Goal: Information Seeking & Learning: Check status

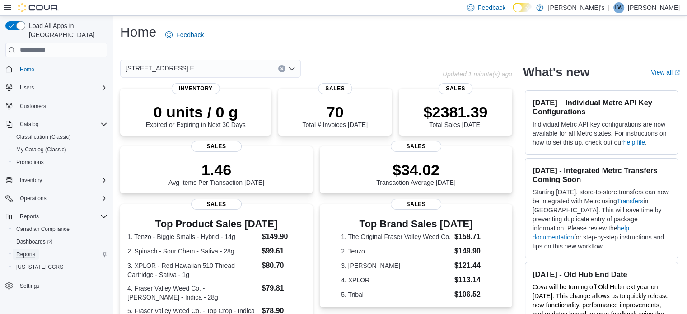
click at [30, 251] on span "Reports" at bounding box center [25, 254] width 19 height 7
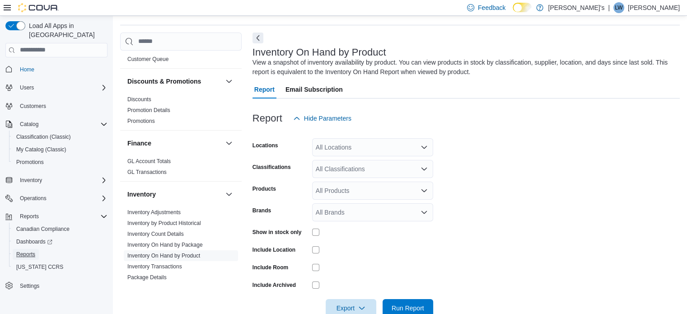
scroll to position [30, 0]
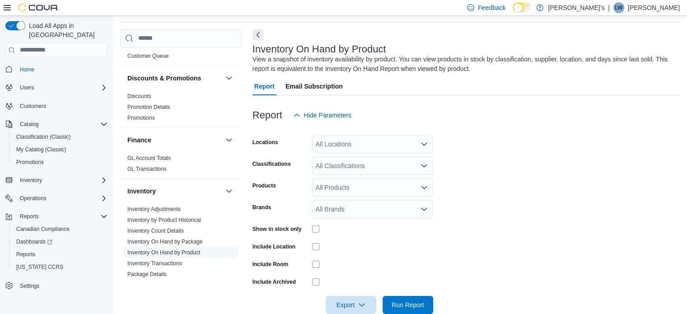
click at [181, 249] on link "Inventory On Hand by Product" at bounding box center [163, 252] width 73 height 6
click at [168, 249] on link "Inventory On Hand by Product" at bounding box center [163, 252] width 73 height 6
click at [420, 144] on div "All Locations" at bounding box center [372, 144] width 121 height 18
click at [421, 143] on icon "Open list of options" at bounding box center [424, 143] width 7 height 7
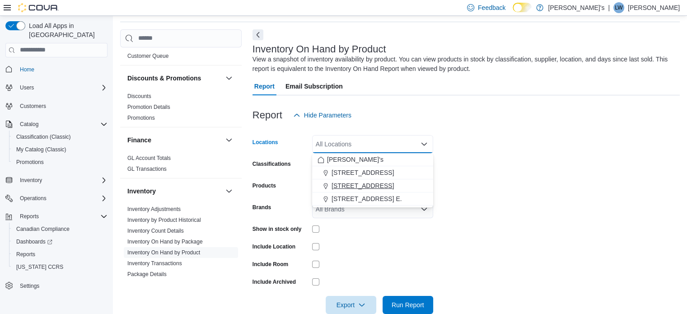
click at [403, 190] on button "[STREET_ADDRESS]" at bounding box center [372, 185] width 121 height 13
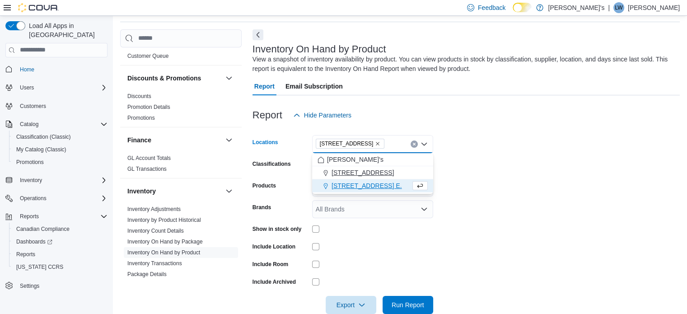
click at [395, 177] on button "[STREET_ADDRESS]" at bounding box center [372, 172] width 121 height 13
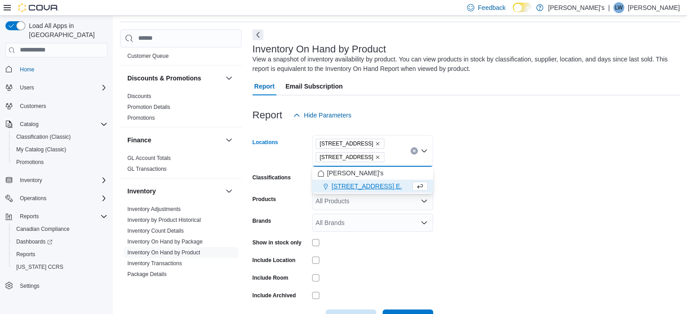
click at [551, 132] on div at bounding box center [465, 129] width 427 height 11
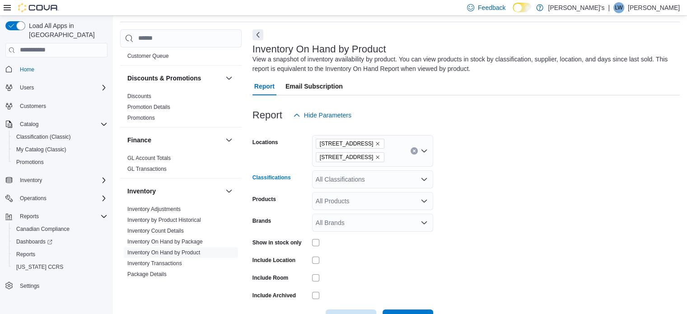
click at [423, 180] on icon "Open list of options" at bounding box center [423, 179] width 5 height 3
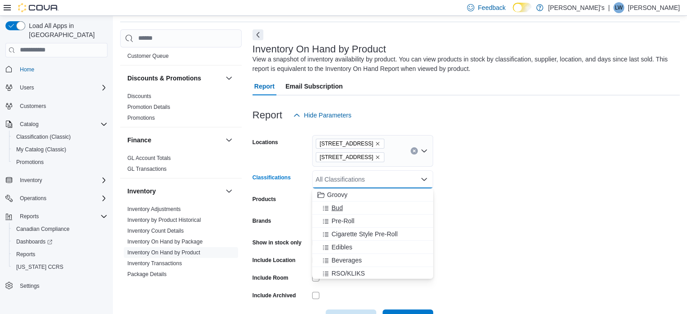
click at [363, 209] on div "Bud" at bounding box center [373, 207] width 110 height 9
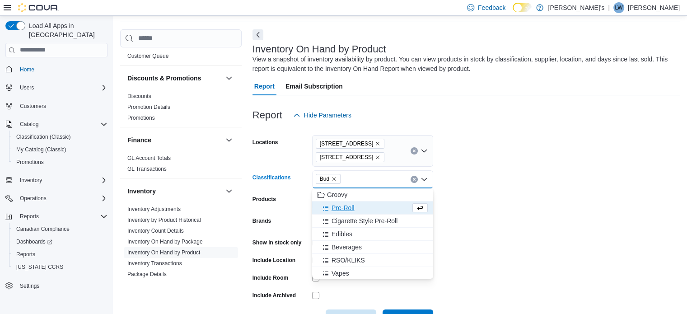
click at [363, 209] on div "Pre-Roll" at bounding box center [364, 207] width 93 height 9
click at [363, 209] on span "Cigarette Style Pre-Roll" at bounding box center [365, 207] width 66 height 9
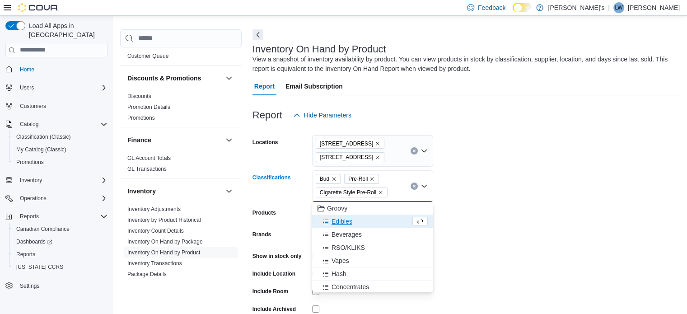
click at [367, 220] on div "Edibles" at bounding box center [364, 221] width 93 height 9
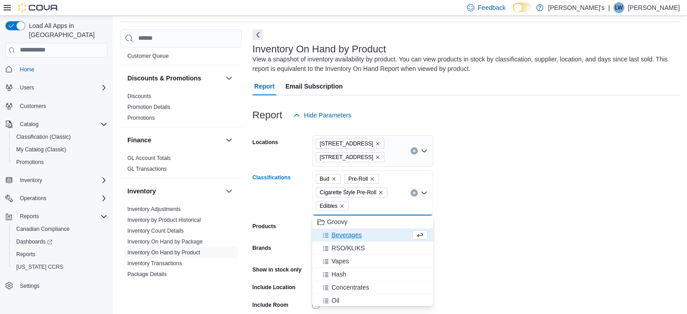
click at [371, 234] on div "Beverages" at bounding box center [364, 234] width 93 height 9
click at [373, 238] on div "RSO/KLIKS" at bounding box center [364, 234] width 93 height 9
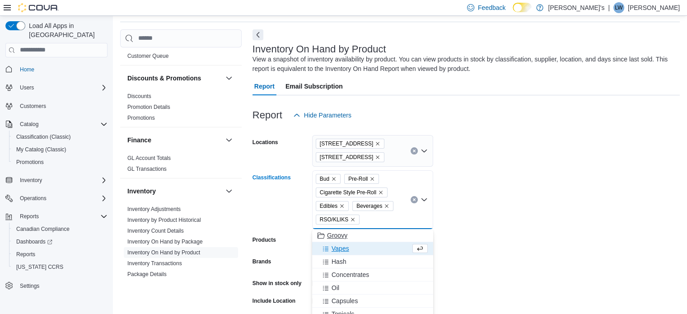
click at [374, 246] on div "Vapes" at bounding box center [364, 248] width 93 height 9
click at [376, 249] on div "Hash" at bounding box center [364, 248] width 93 height 9
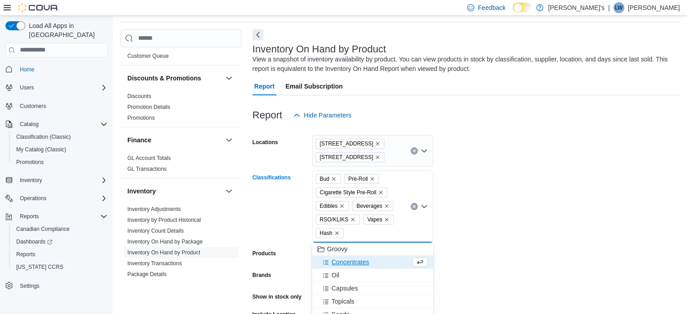
click at [383, 263] on div "Concentrates" at bounding box center [364, 261] width 93 height 9
click at [383, 264] on div "Oil" at bounding box center [364, 261] width 93 height 9
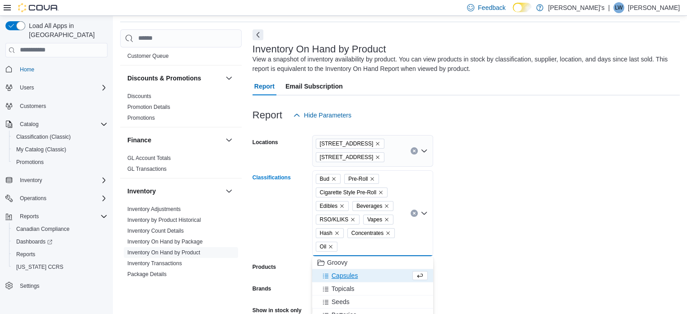
click at [385, 271] on div "Capsules" at bounding box center [364, 275] width 93 height 9
click at [383, 278] on div "Topicals" at bounding box center [364, 275] width 93 height 9
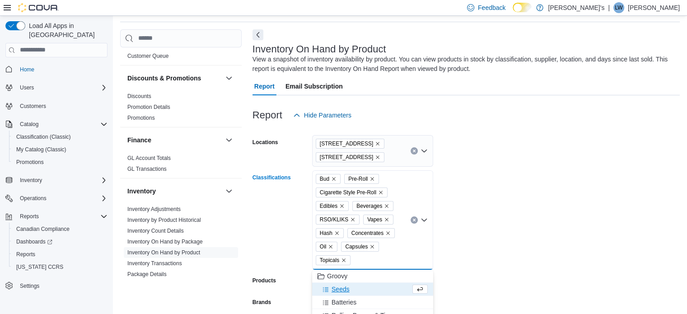
click at [385, 286] on div "Seeds" at bounding box center [364, 289] width 93 height 9
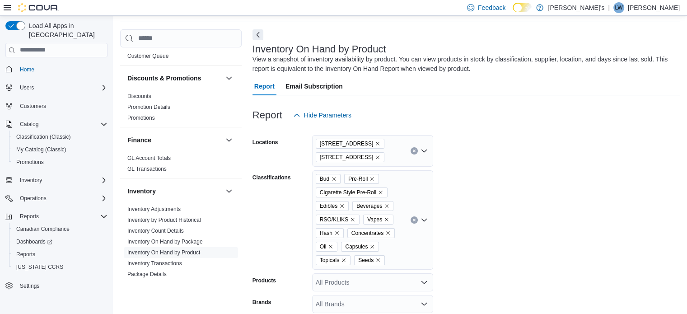
click at [531, 252] on form "Locations 1059 Main Street Unit 1 14 Bridge Street Classifications Bud Pre-Roll…" at bounding box center [465, 266] width 427 height 285
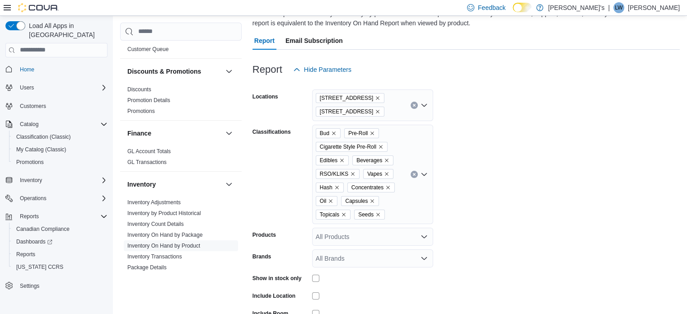
scroll to position [121, 0]
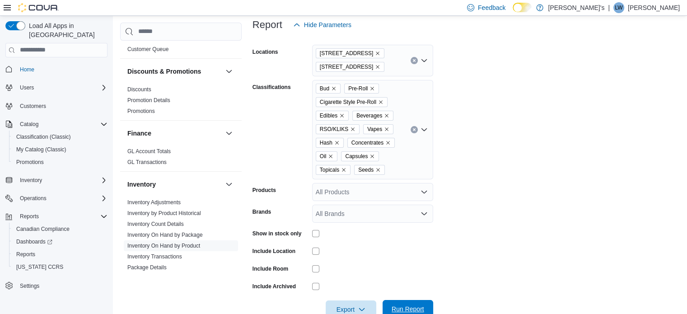
click at [402, 301] on span "Run Report" at bounding box center [408, 309] width 40 height 18
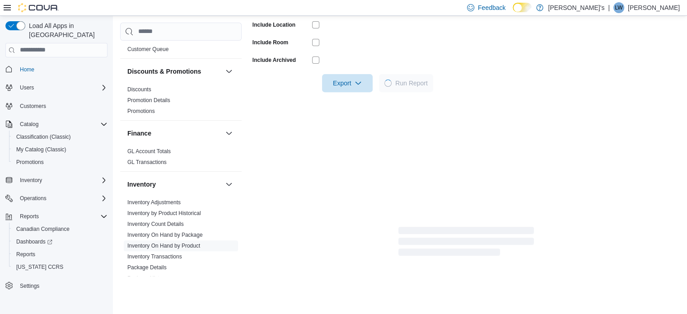
scroll to position [347, 0]
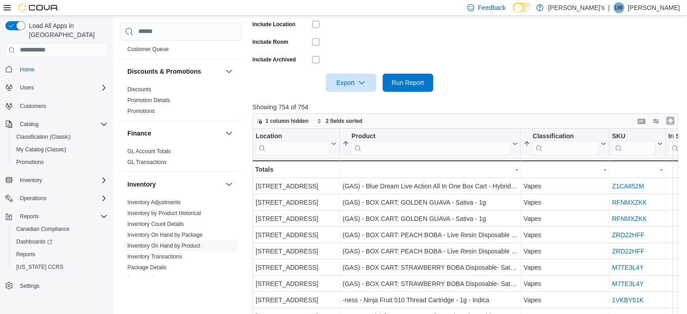
click at [672, 121] on button "Enter fullscreen" at bounding box center [670, 120] width 11 height 11
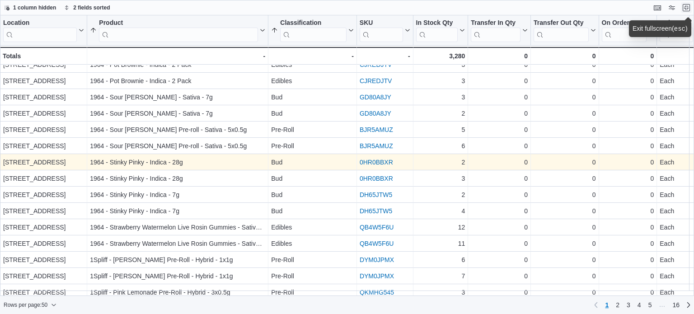
scroll to position [586, 0]
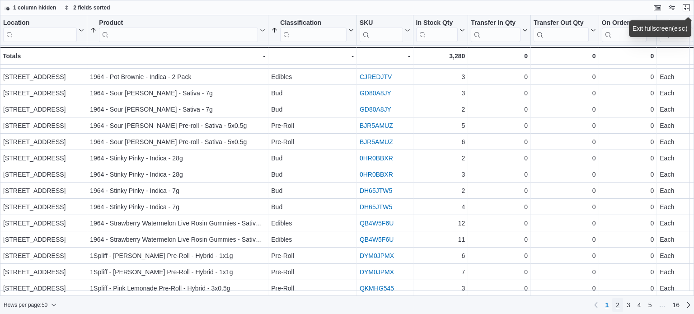
click at [618, 305] on span "2" at bounding box center [618, 304] width 4 height 9
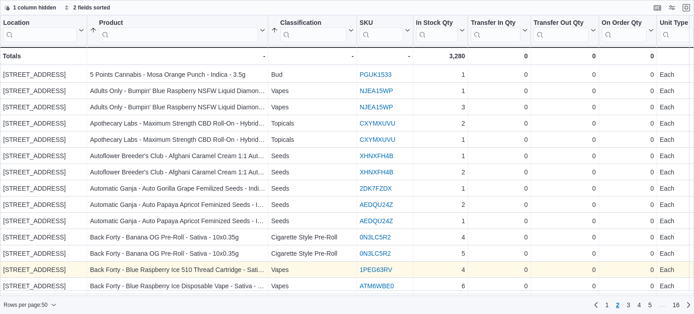
scroll to position [271, 0]
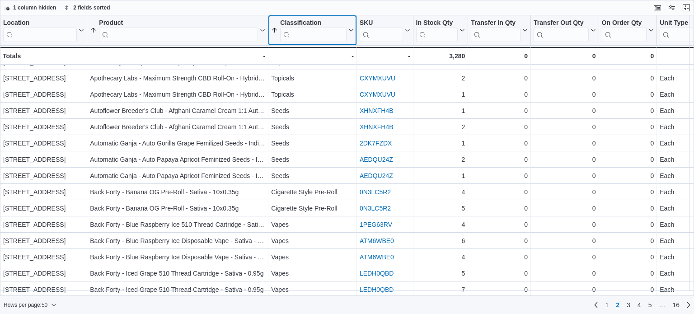
click at [350, 30] on icon at bounding box center [349, 30] width 7 height 5
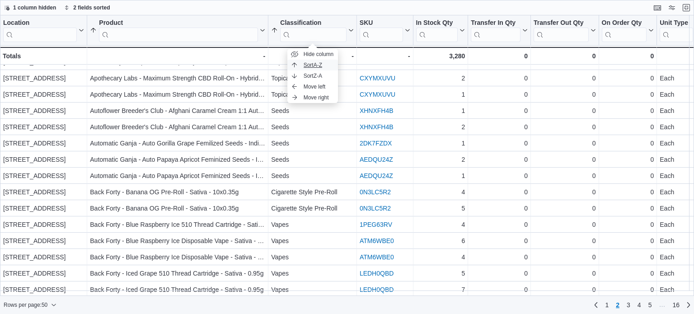
click at [325, 63] on button "Sort A-Z" at bounding box center [312, 65] width 51 height 11
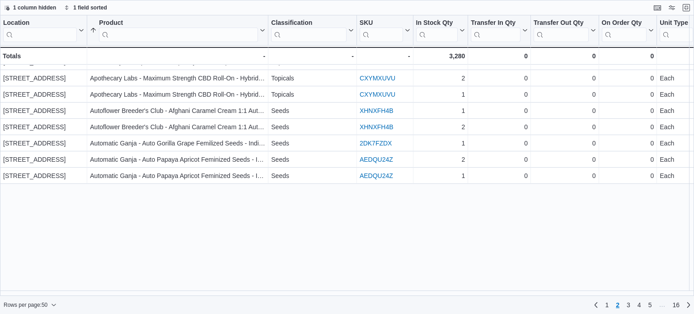
scroll to position [29, 0]
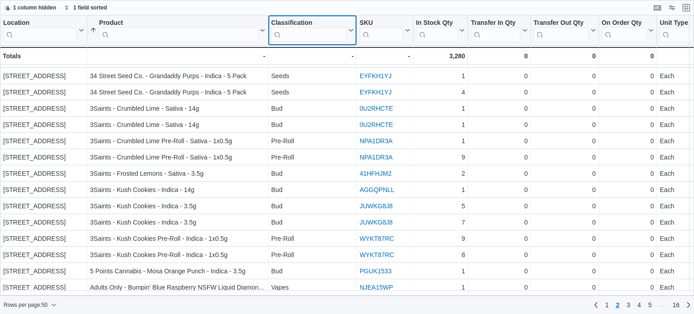
click at [350, 28] on icon at bounding box center [349, 30] width 7 height 5
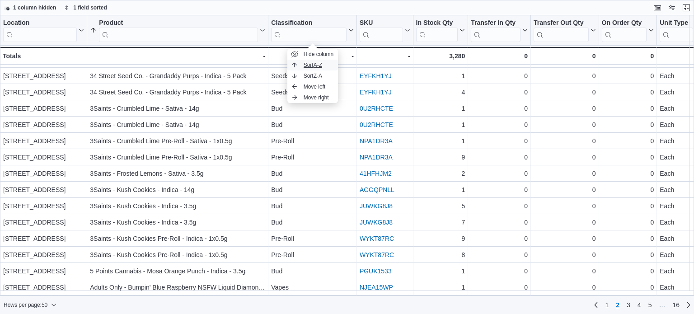
click at [318, 66] on span "Sort A-Z" at bounding box center [313, 64] width 19 height 7
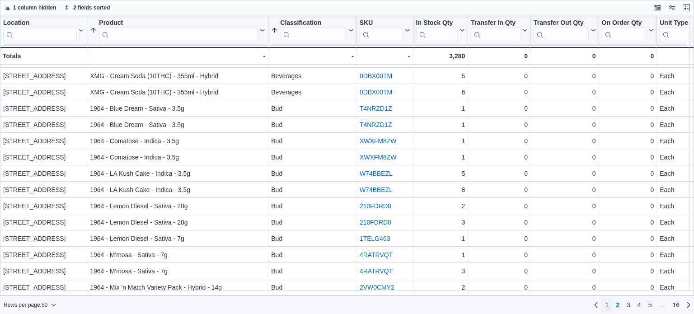
click at [607, 304] on span "1" at bounding box center [607, 304] width 4 height 9
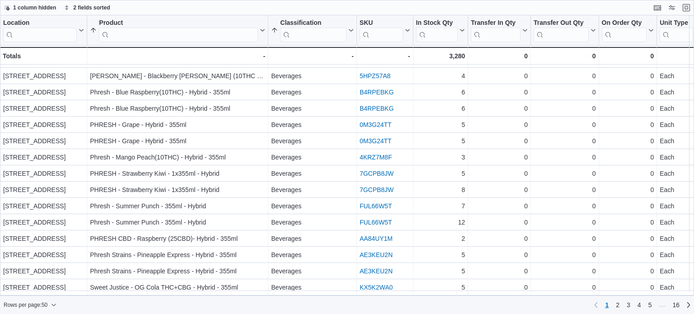
scroll to position [586, 0]
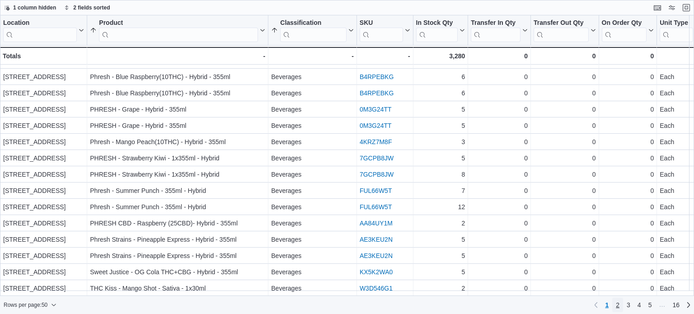
click at [618, 303] on span "2" at bounding box center [618, 304] width 4 height 9
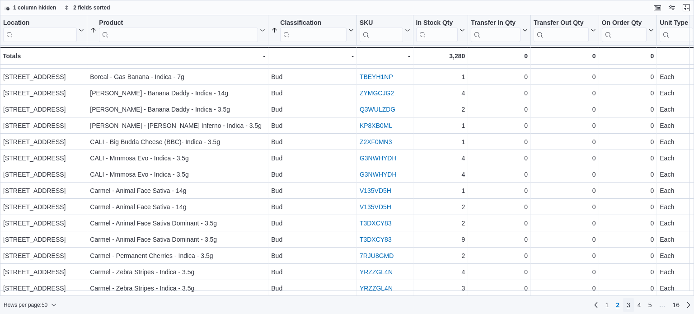
click at [628, 304] on span "3" at bounding box center [628, 304] width 4 height 9
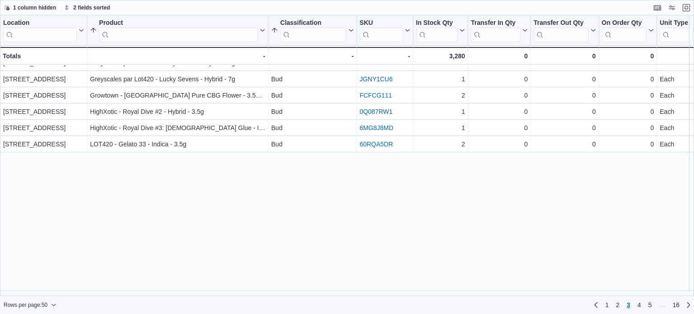
scroll to position [0, 0]
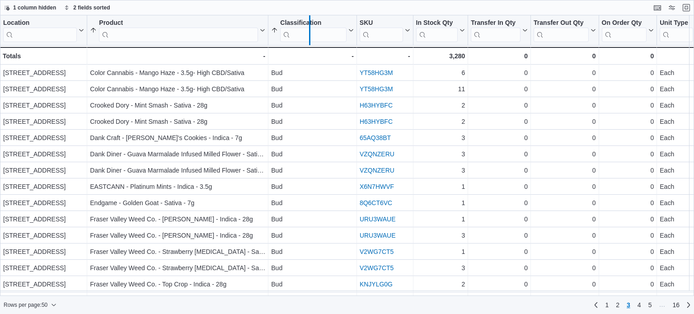
drag, startPoint x: 266, startPoint y: 34, endPoint x: 307, endPoint y: 18, distance: 44.6
click at [307, 18] on div at bounding box center [309, 30] width 7 height 30
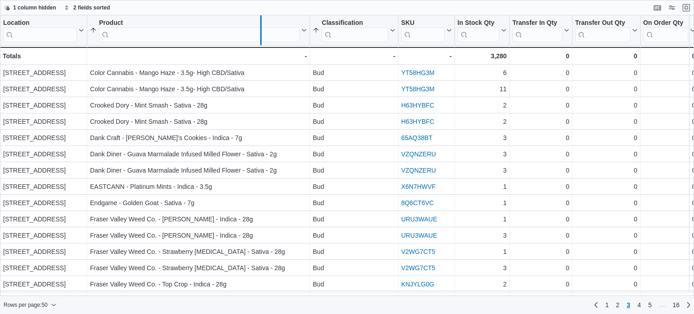
drag, startPoint x: 307, startPoint y: 19, endPoint x: 258, endPoint y: 26, distance: 49.4
click at [258, 26] on div at bounding box center [260, 30] width 7 height 30
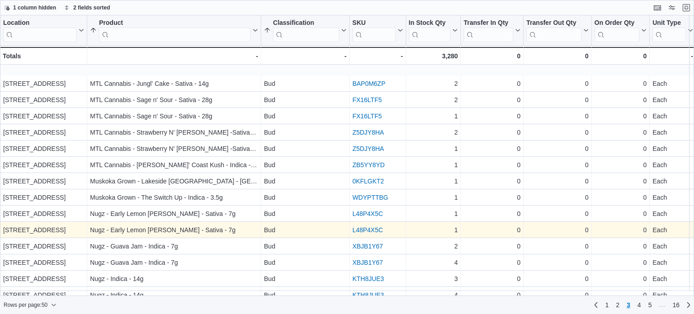
scroll to position [586, 0]
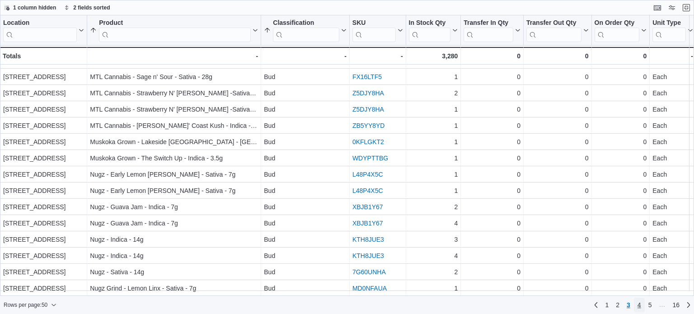
click at [639, 305] on span "4" at bounding box center [639, 304] width 4 height 9
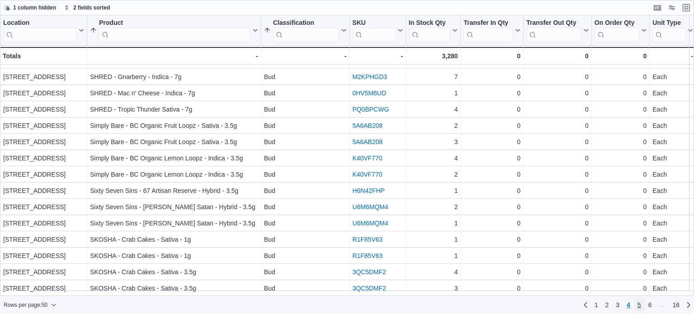
click at [638, 304] on span "5" at bounding box center [639, 304] width 4 height 9
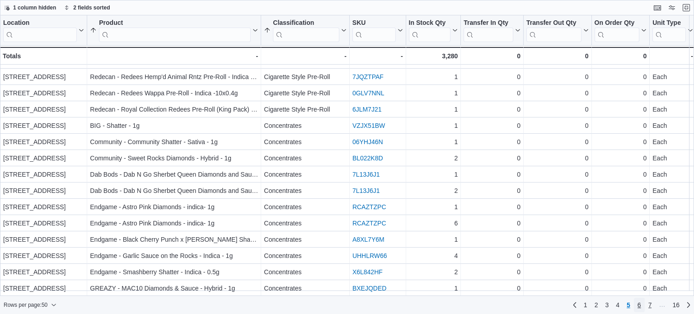
click at [638, 303] on span "6" at bounding box center [639, 304] width 4 height 9
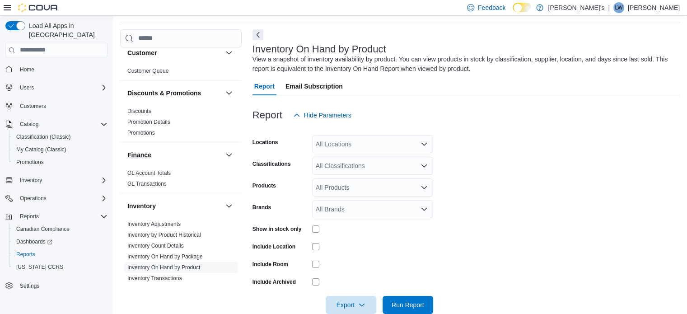
scroll to position [226, 0]
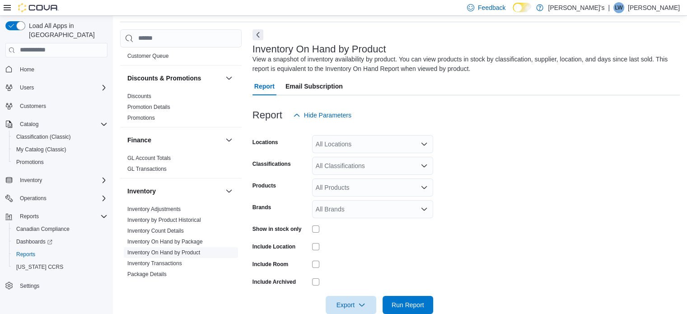
click at [173, 249] on link "Inventory On Hand by Product" at bounding box center [163, 252] width 73 height 6
click at [422, 142] on icon "Open list of options" at bounding box center [423, 143] width 5 height 3
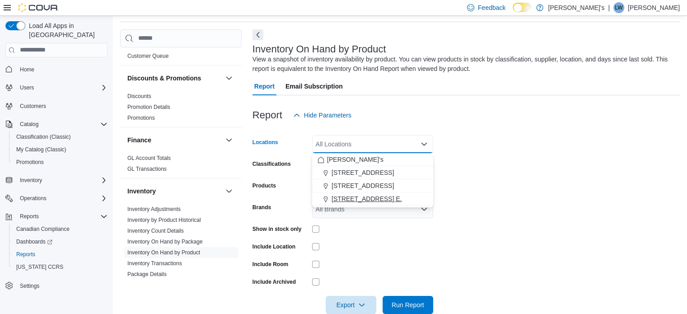
click at [372, 194] on span "[STREET_ADDRESS] E." at bounding box center [367, 198] width 70 height 9
click at [477, 157] on form "Locations [STREET_ADDRESS] E. Combo box. Selected. [STREET_ADDRESS] E.. Press B…" at bounding box center [465, 219] width 427 height 190
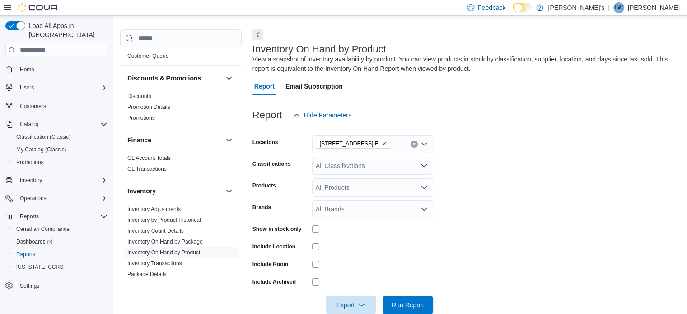
click at [426, 168] on icon "Open list of options" at bounding box center [424, 165] width 7 height 7
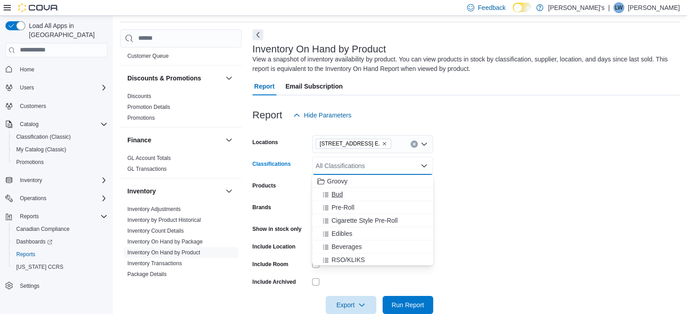
click at [375, 193] on div "Bud" at bounding box center [373, 194] width 110 height 9
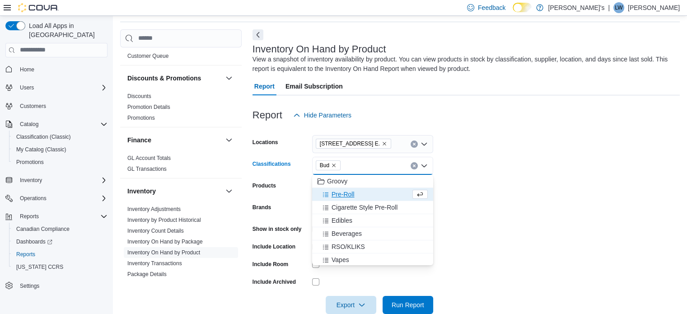
click at [478, 173] on form "Locations [STREET_ADDRESS] E. Classifications Bud Combo box. Selected. Bud. Pre…" at bounding box center [465, 219] width 427 height 190
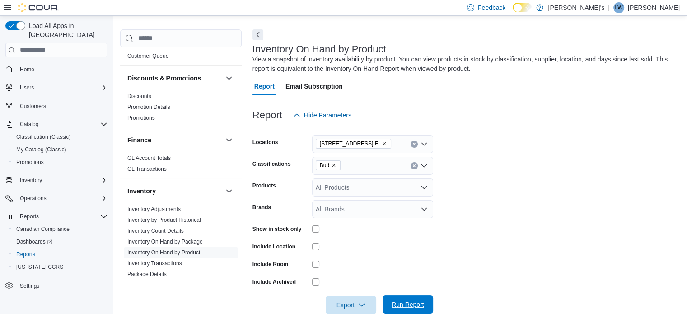
click at [403, 296] on span "Run Report" at bounding box center [408, 304] width 40 height 18
drag, startPoint x: 687, startPoint y: 143, endPoint x: 693, endPoint y: 189, distance: 47.0
click at [687, 189] on html "Feedback Dark Mode Groovy's | [PERSON_NAME] Load All Apps in New Hub Home Users…" at bounding box center [343, 127] width 687 height 314
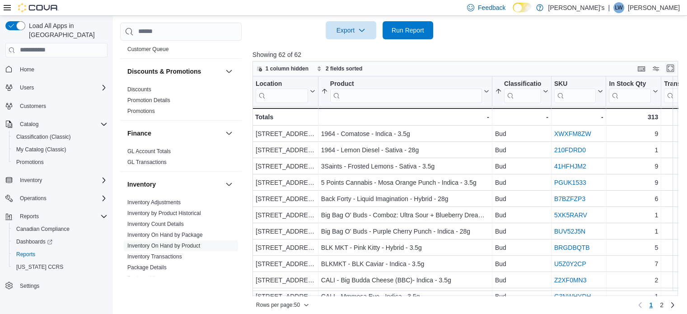
click at [672, 68] on button "Enter fullscreen" at bounding box center [670, 68] width 11 height 11
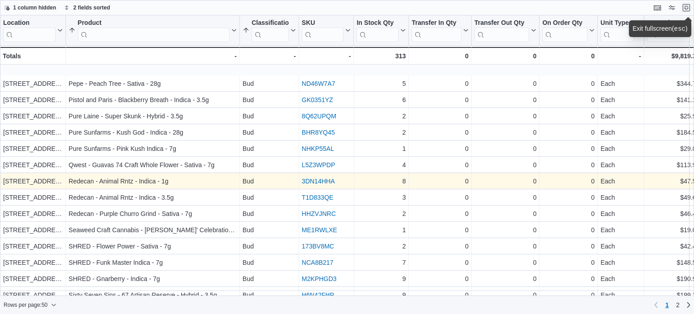
scroll to position [586, 0]
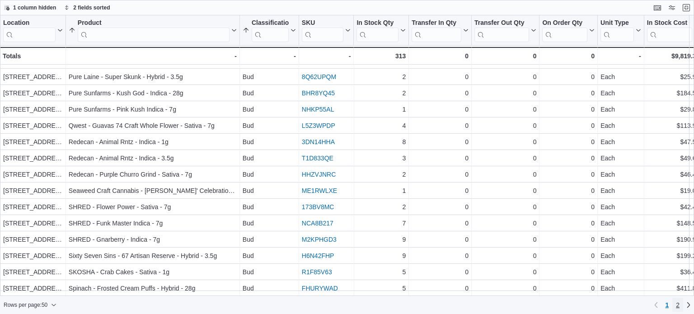
click at [675, 305] on link "2" at bounding box center [677, 305] width 11 height 14
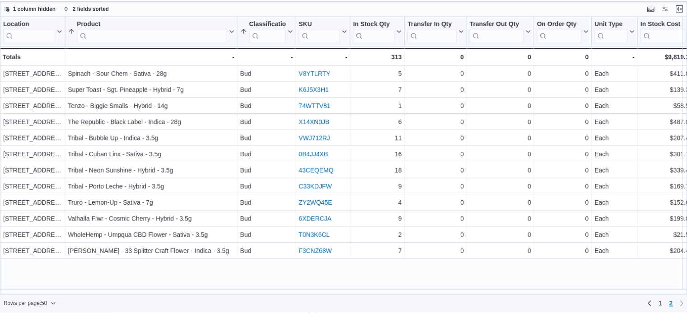
scroll to position [0, 0]
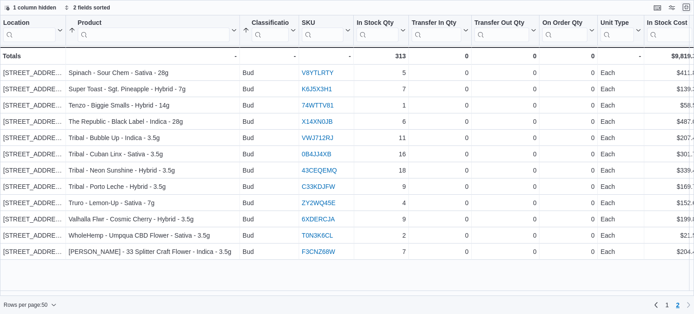
click at [688, 8] on button "Exit fullscreen" at bounding box center [686, 7] width 11 height 11
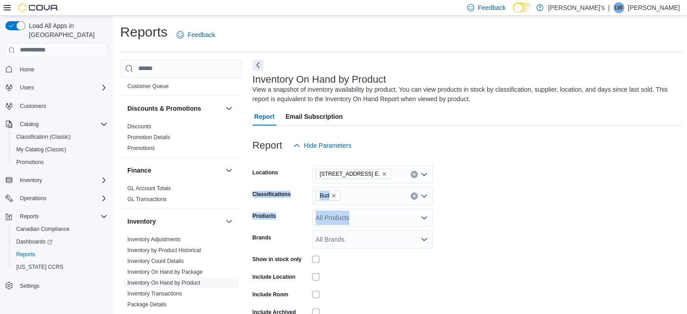
click at [335, 193] on icon "Remove Bud from selection in this group" at bounding box center [333, 195] width 5 height 5
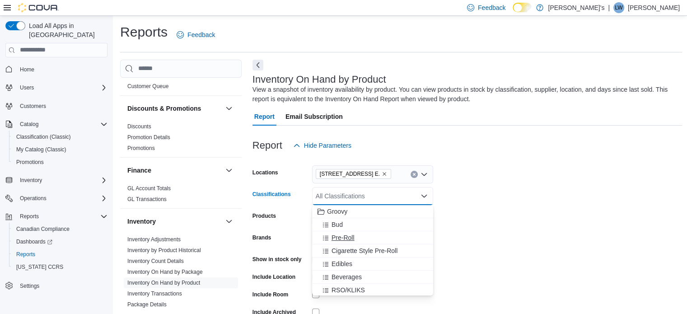
click at [345, 240] on span "Pre-Roll" at bounding box center [343, 237] width 23 height 9
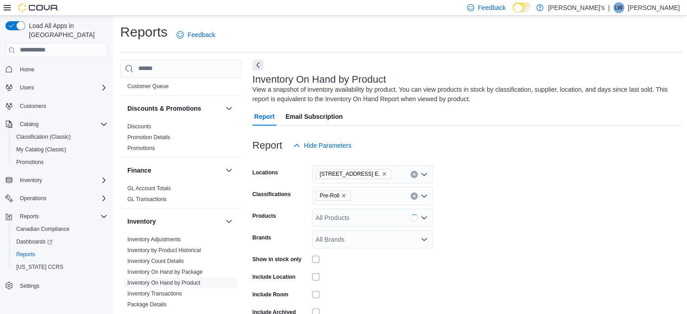
click at [514, 229] on form "Locations [STREET_ADDRESS] E. Classifications Pre-Roll Products All Products Br…" at bounding box center [467, 249] width 430 height 190
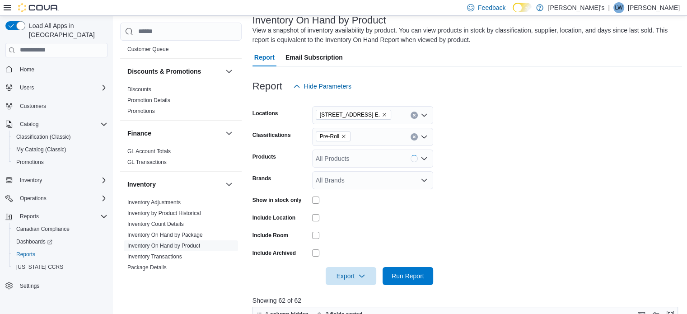
scroll to position [136, 0]
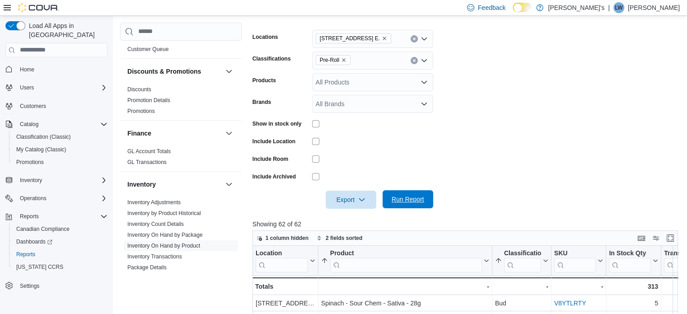
click at [417, 202] on span "Run Report" at bounding box center [408, 199] width 33 height 9
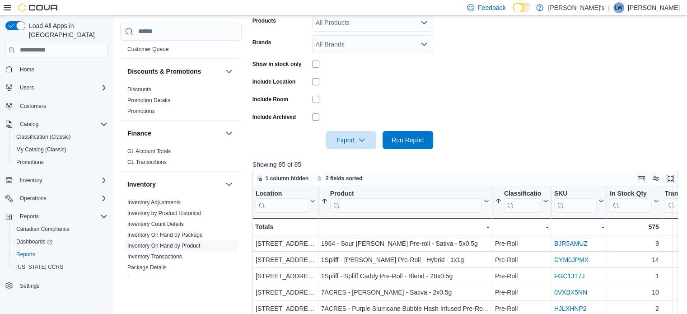
scroll to position [196, 0]
click at [676, 177] on button "Enter fullscreen" at bounding box center [670, 177] width 11 height 11
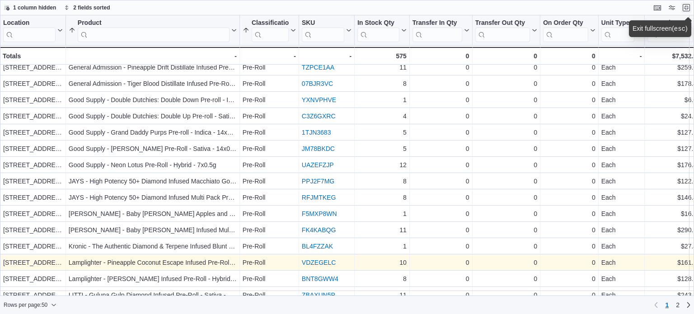
scroll to position [586, 0]
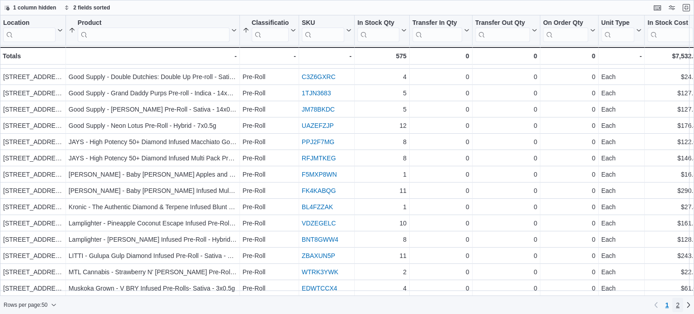
click at [676, 307] on span "2" at bounding box center [678, 304] width 4 height 9
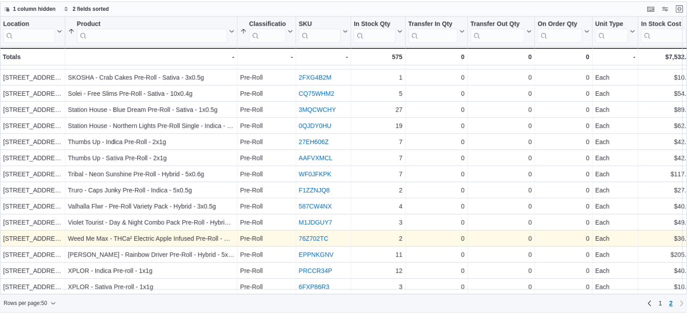
scroll to position [342, 0]
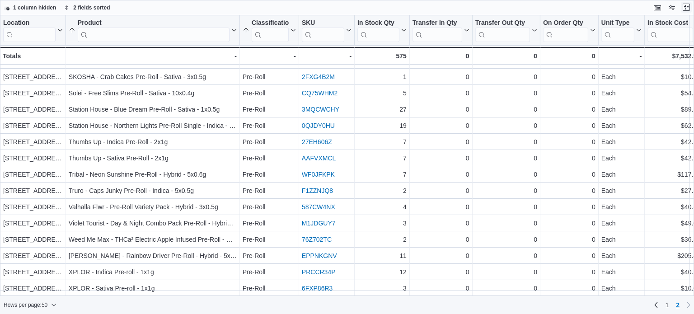
click at [683, 10] on button "Exit fullscreen" at bounding box center [686, 7] width 11 height 11
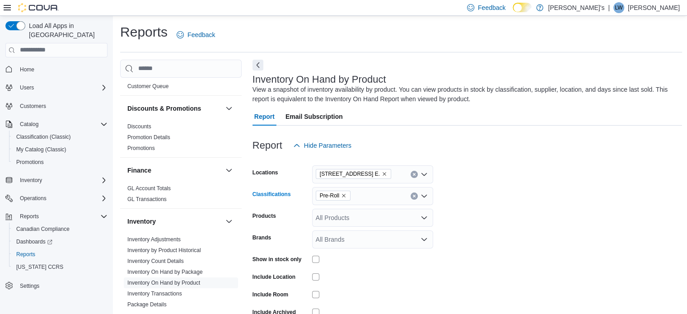
click at [343, 194] on icon "Remove Pre-Roll from selection in this group" at bounding box center [343, 195] width 5 height 5
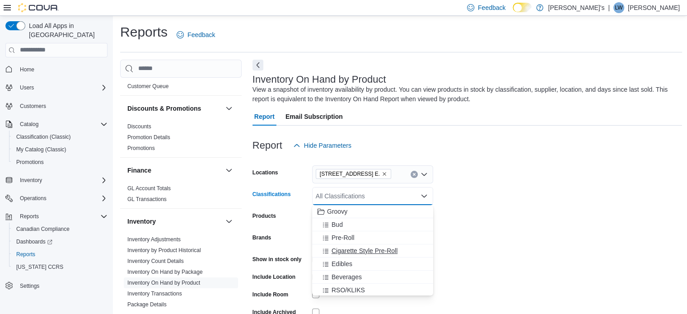
click at [363, 251] on span "Cigarette Style Pre-Roll" at bounding box center [365, 250] width 66 height 9
click at [514, 193] on form "Locations [STREET_ADDRESS] E. Classifications Cigarette Style Pre-Roll Combo bo…" at bounding box center [467, 249] width 430 height 190
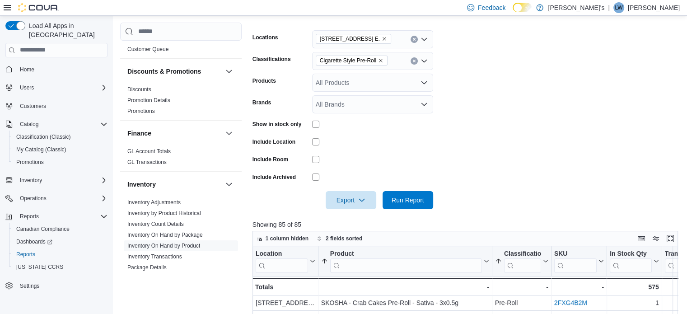
scroll to position [136, 0]
click at [405, 204] on span "Run Report" at bounding box center [408, 199] width 33 height 9
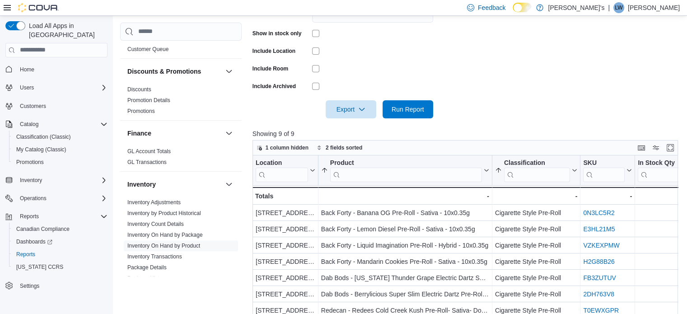
scroll to position [255, 0]
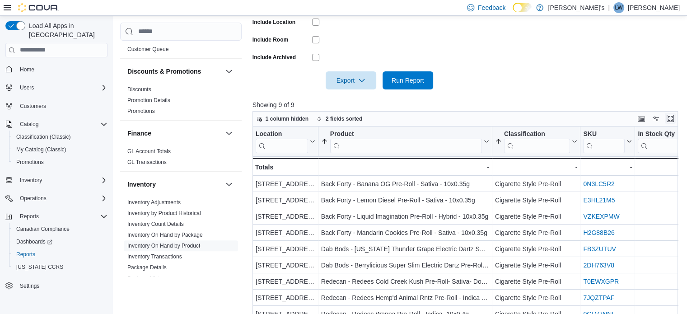
click at [673, 119] on button "Enter fullscreen" at bounding box center [670, 118] width 11 height 11
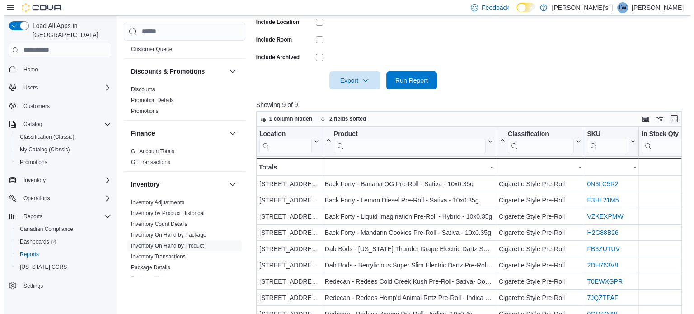
scroll to position [0, 0]
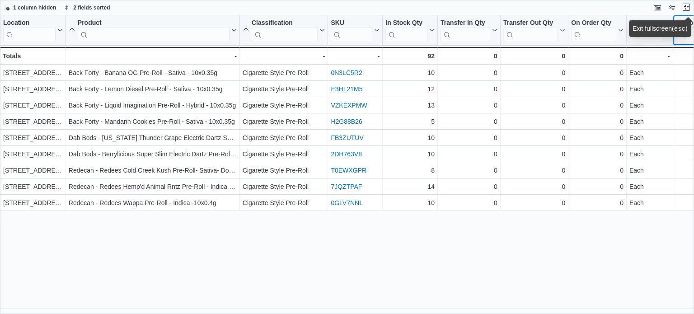
click at [681, 16] on div "Location Click to view column header actions Product Sorted by Product, ascendi…" at bounding box center [347, 164] width 694 height 299
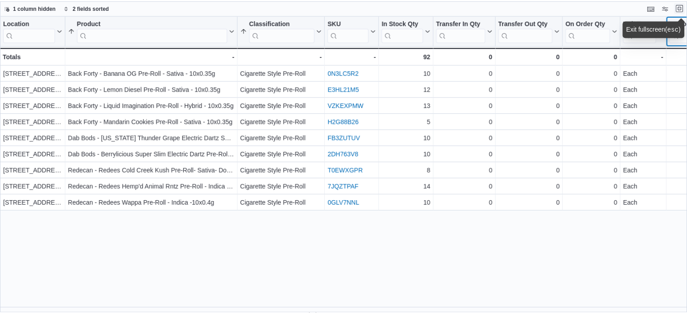
scroll to position [0, 37]
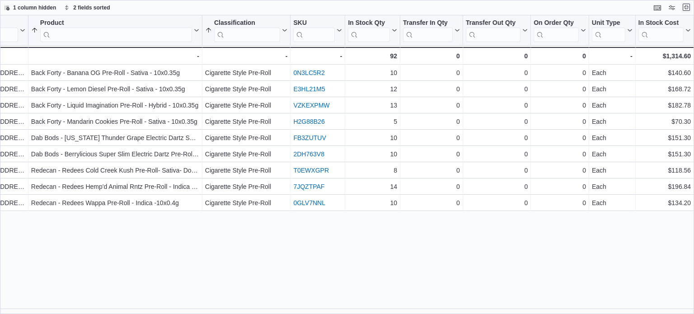
click at [689, 7] on button "Exit fullscreen" at bounding box center [686, 7] width 11 height 11
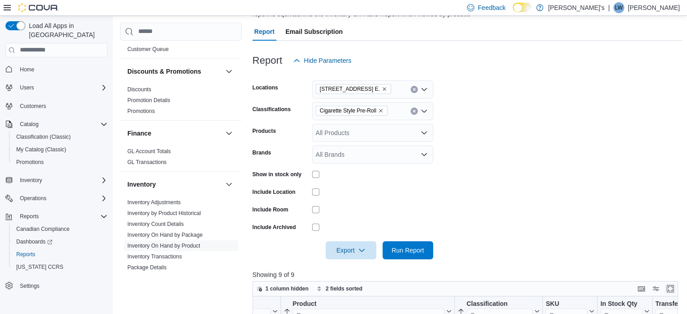
scroll to position [90, 0]
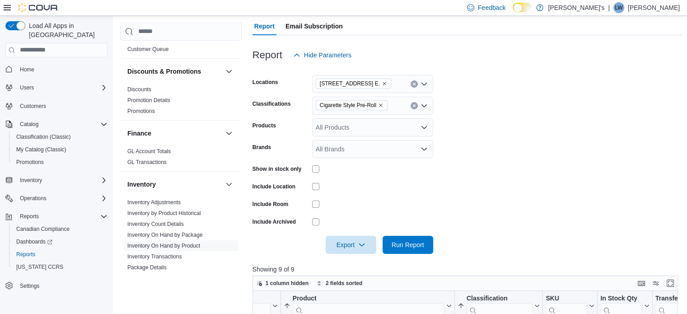
click at [382, 103] on icon "Remove Cigarette Style Pre-Roll from selection in this group" at bounding box center [380, 105] width 5 height 5
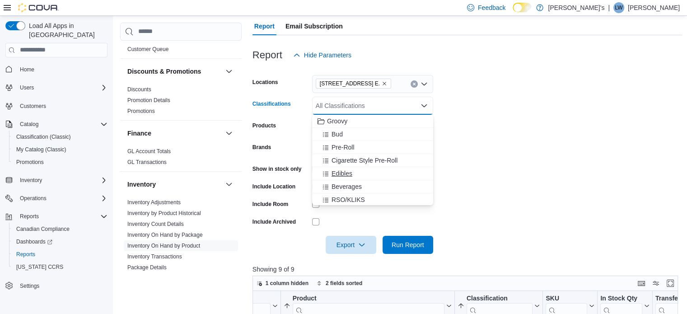
click at [365, 171] on div "Edibles" at bounding box center [373, 173] width 110 height 9
click at [526, 146] on form "Locations [STREET_ADDRESS] E. Classifications Edibles Combo box. Selected. Edib…" at bounding box center [467, 159] width 430 height 190
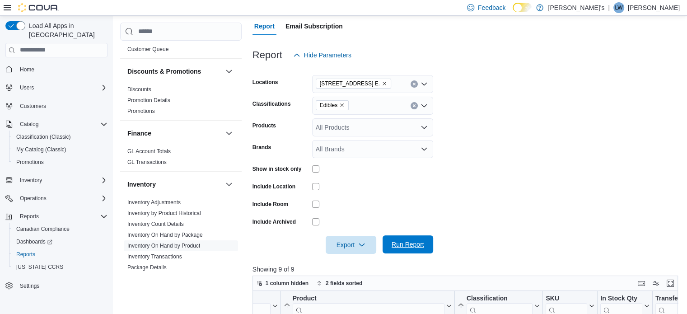
click at [407, 246] on span "Run Report" at bounding box center [408, 244] width 33 height 9
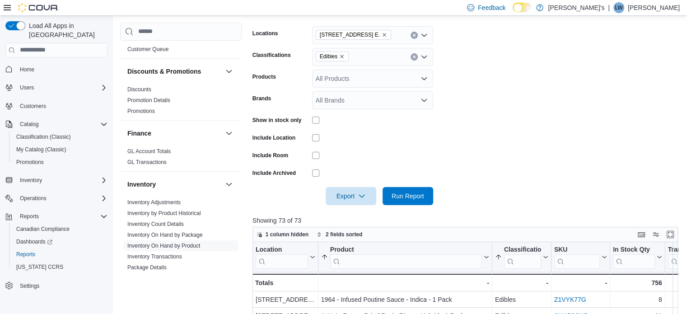
scroll to position [159, 0]
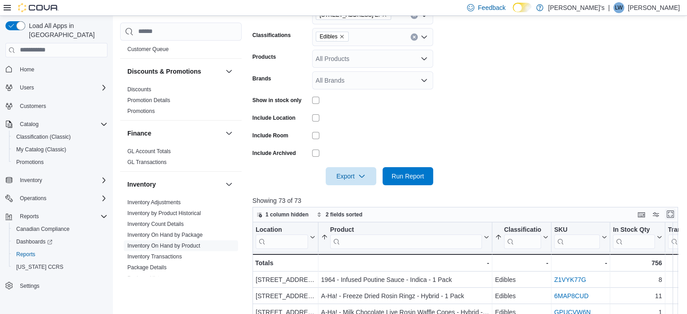
click at [672, 212] on button "Enter fullscreen" at bounding box center [670, 214] width 11 height 11
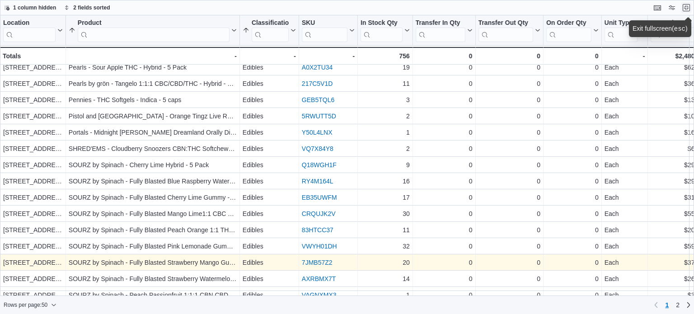
scroll to position [586, 0]
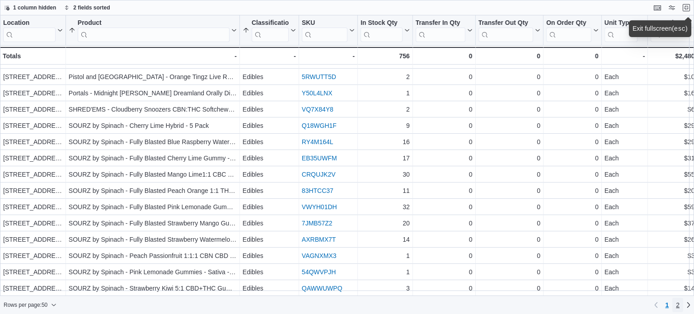
click at [676, 303] on span "2" at bounding box center [678, 304] width 4 height 9
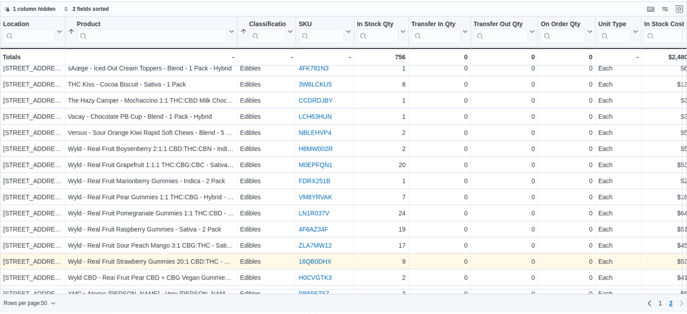
scroll to position [147, 0]
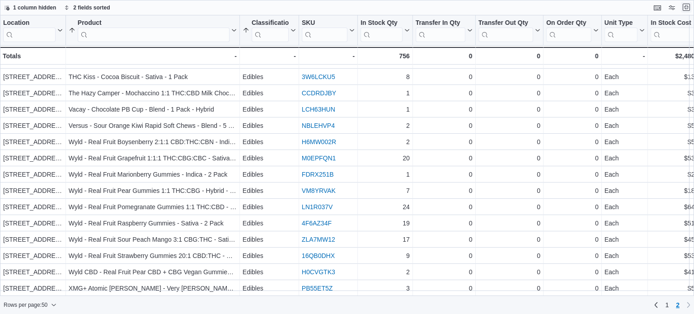
click at [684, 12] on button "Exit fullscreen" at bounding box center [686, 7] width 11 height 11
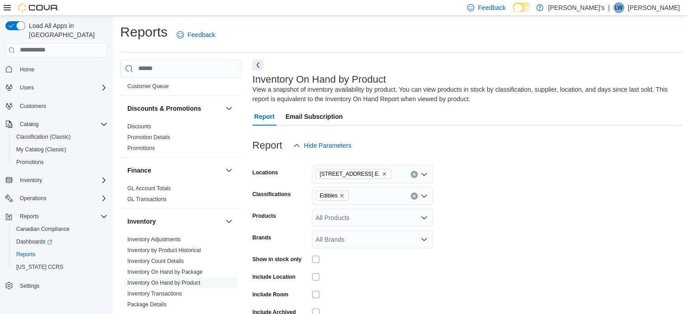
click at [337, 194] on span "Edibles" at bounding box center [332, 195] width 25 height 9
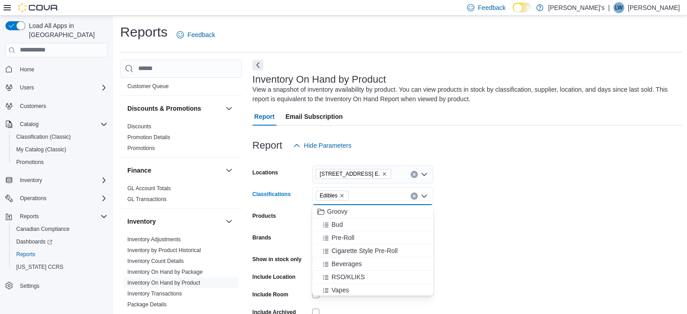
click at [340, 193] on icon "Remove Edibles from selection in this group" at bounding box center [341, 195] width 5 height 5
click at [354, 274] on span "Beverages" at bounding box center [347, 276] width 30 height 9
click at [508, 202] on form "Locations [STREET_ADDRESS] E. Classifications Beverages Combo box. Selected. [G…" at bounding box center [467, 249] width 430 height 190
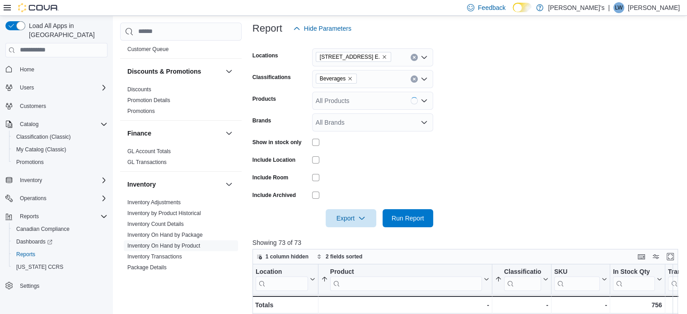
scroll to position [136, 0]
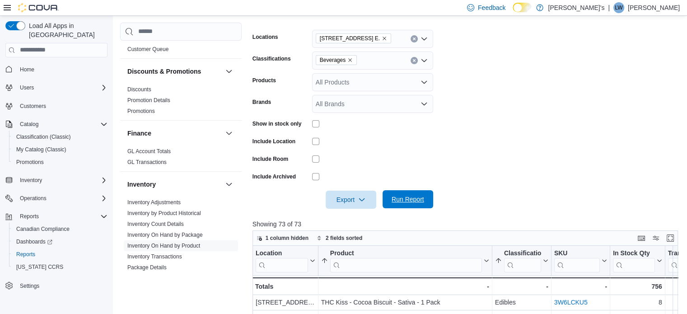
click at [407, 205] on span "Run Report" at bounding box center [408, 199] width 40 height 18
click at [674, 236] on button "Enter fullscreen" at bounding box center [670, 238] width 11 height 11
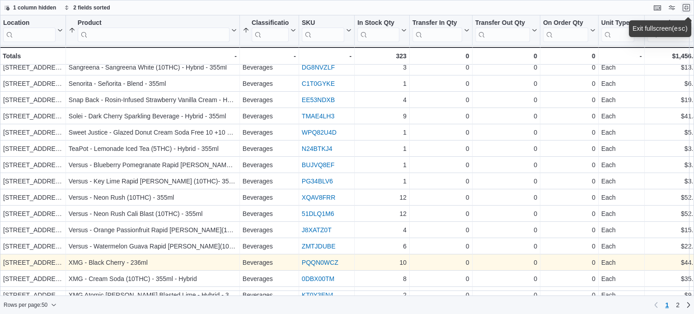
scroll to position [586, 0]
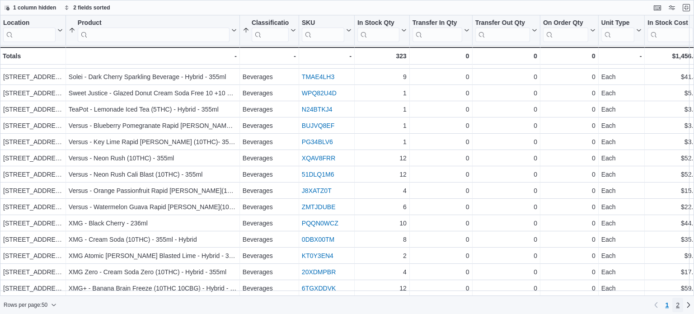
click at [677, 304] on span "2" at bounding box center [678, 304] width 4 height 9
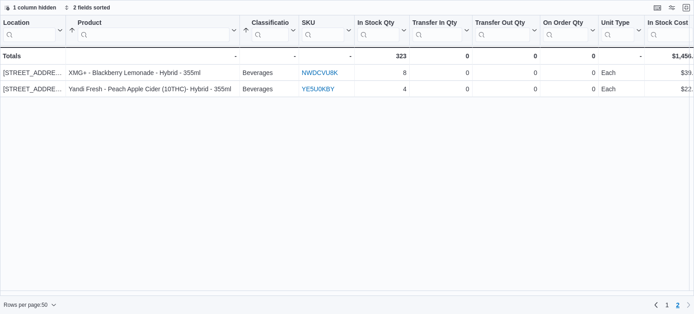
scroll to position [0, 0]
